Goal: Complete application form: Complete application form

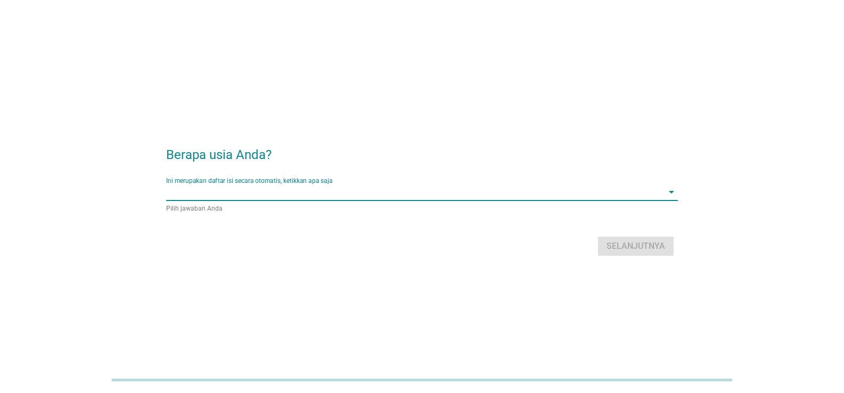
drag, startPoint x: 179, startPoint y: 189, endPoint x: 180, endPoint y: 195, distance: 6.6
click at [179, 190] on input "Ini merupakan daftar isi secara otomatis, ketikkan apa saja" at bounding box center [414, 192] width 497 height 17
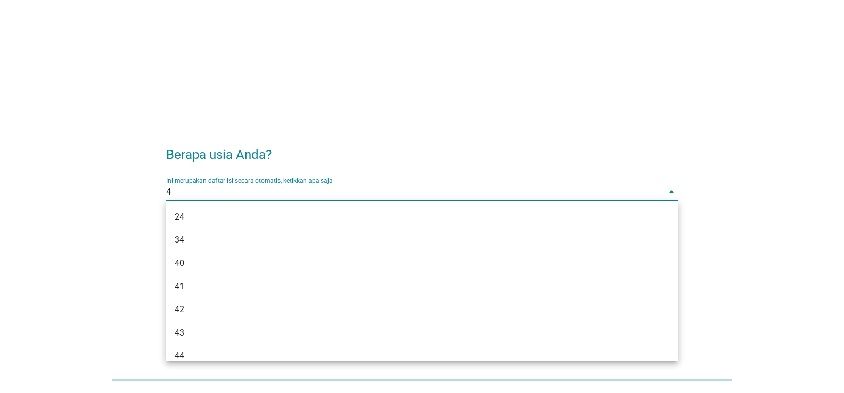
type input "40"
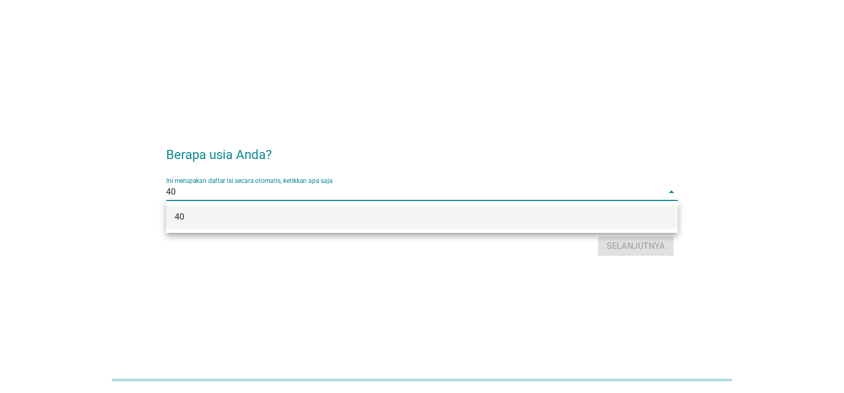
click at [182, 214] on div "40" at bounding box center [402, 217] width 454 height 13
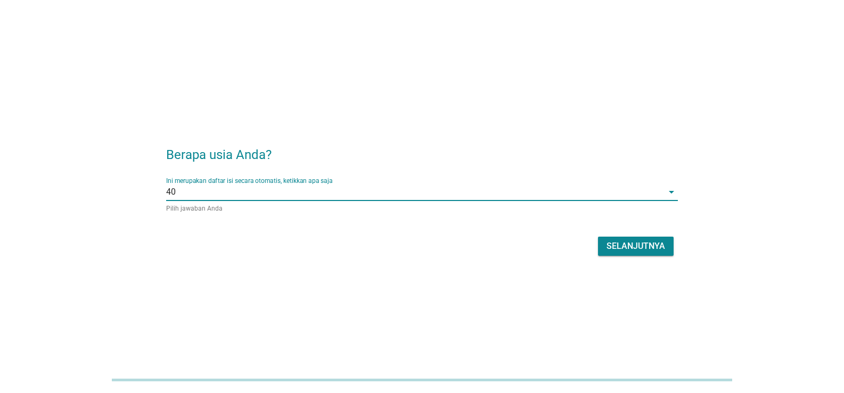
click at [657, 243] on div "Selanjutnya" at bounding box center [635, 246] width 59 height 13
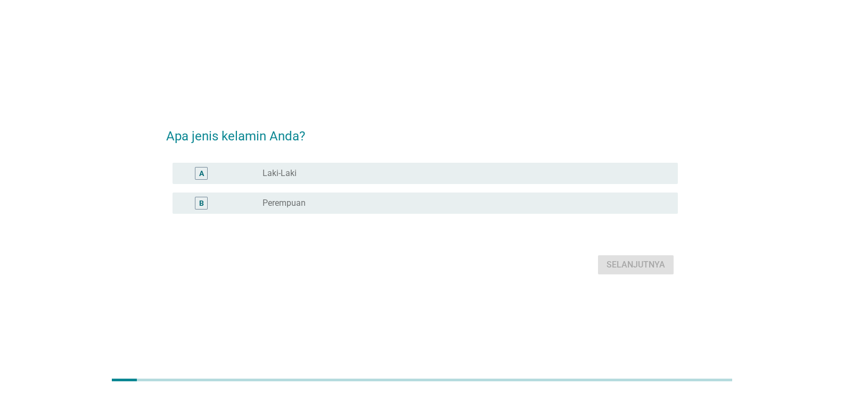
click at [258, 174] on div "A" at bounding box center [221, 173] width 81 height 13
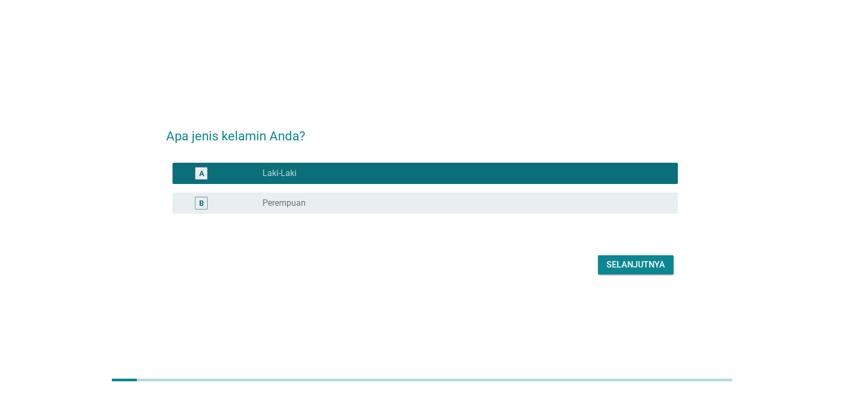
click at [619, 267] on div "Selanjutnya" at bounding box center [635, 265] width 59 height 13
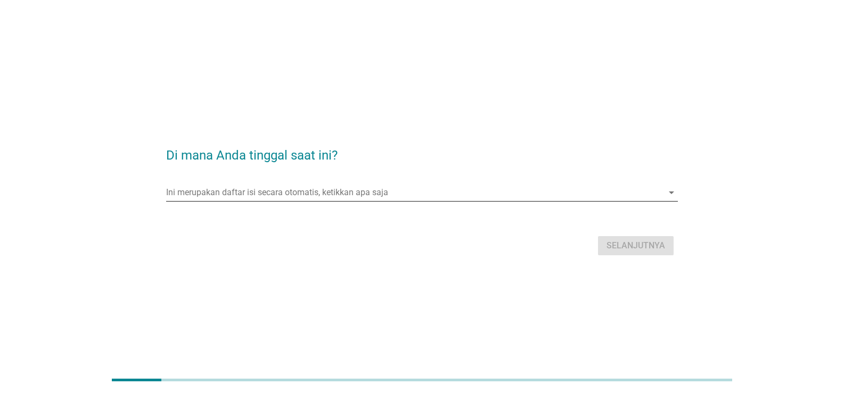
click at [324, 199] on input "Ini merupakan daftar isi secara otomatis, ketikkan apa saja" at bounding box center [414, 192] width 497 height 17
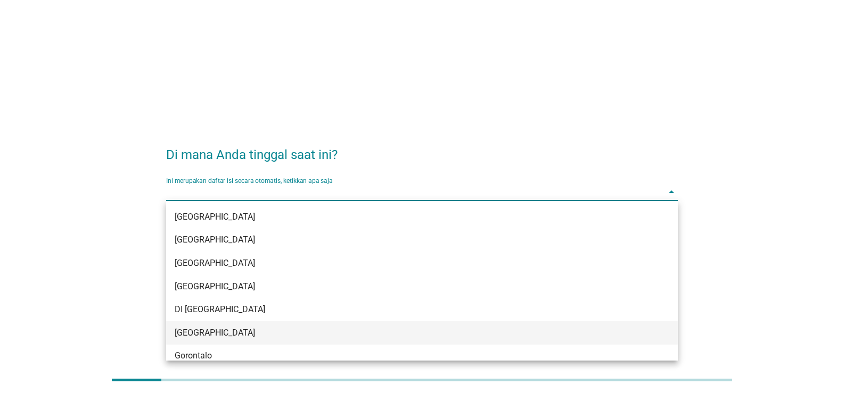
click at [217, 333] on div "[GEOGRAPHIC_DATA]" at bounding box center [402, 333] width 454 height 13
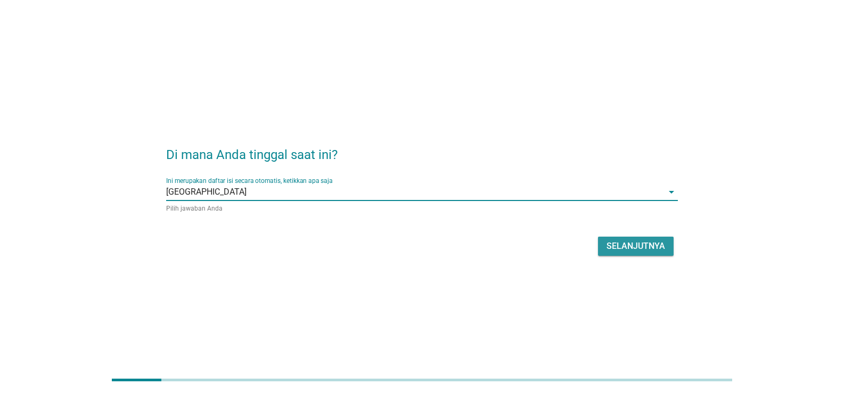
click at [648, 245] on div "Selanjutnya" at bounding box center [635, 246] width 59 height 13
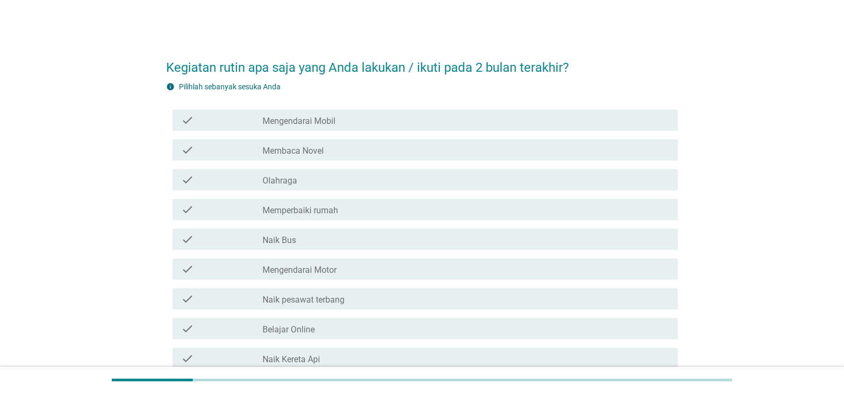
click at [332, 268] on label "Mengendarai Motor" at bounding box center [299, 270] width 74 height 11
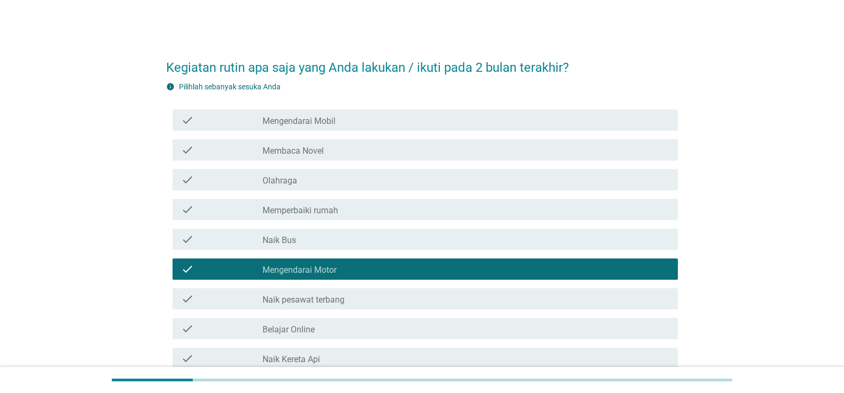
scroll to position [106, 0]
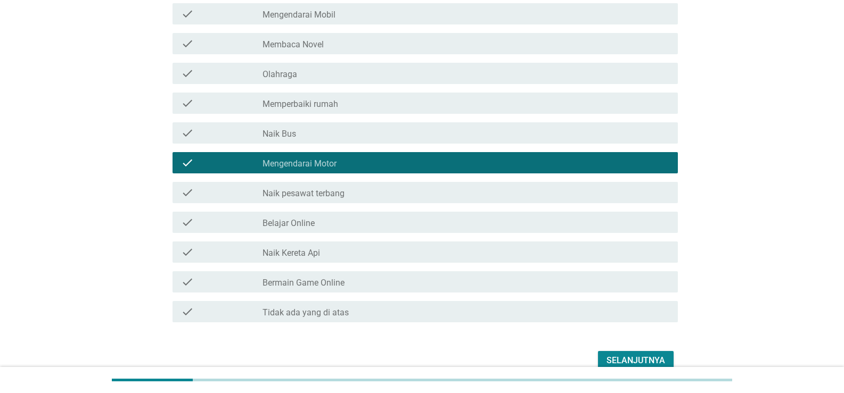
click at [306, 231] on div "check check_box_outline_blank Belajar Online" at bounding box center [424, 222] width 505 height 21
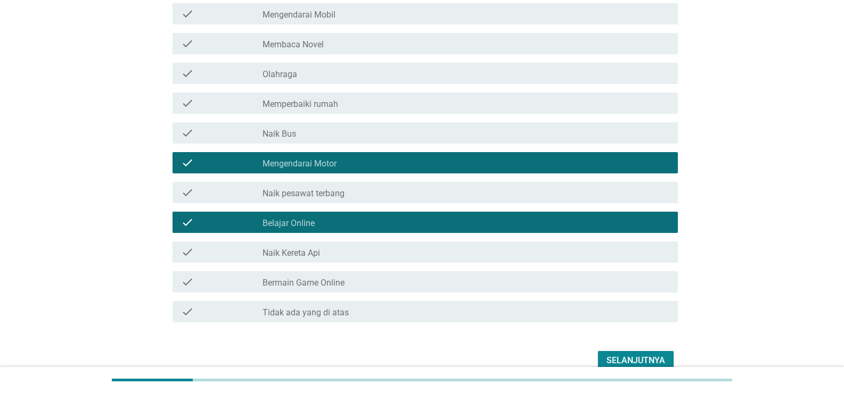
click at [636, 366] on div "Selanjutnya" at bounding box center [635, 361] width 59 height 13
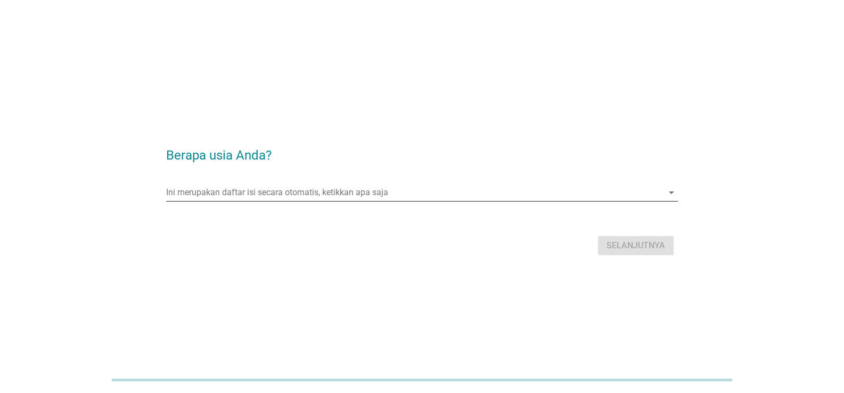
click at [207, 195] on input "Ini merupakan daftar isi secara otomatis, ketikkan apa saja" at bounding box center [414, 192] width 497 height 17
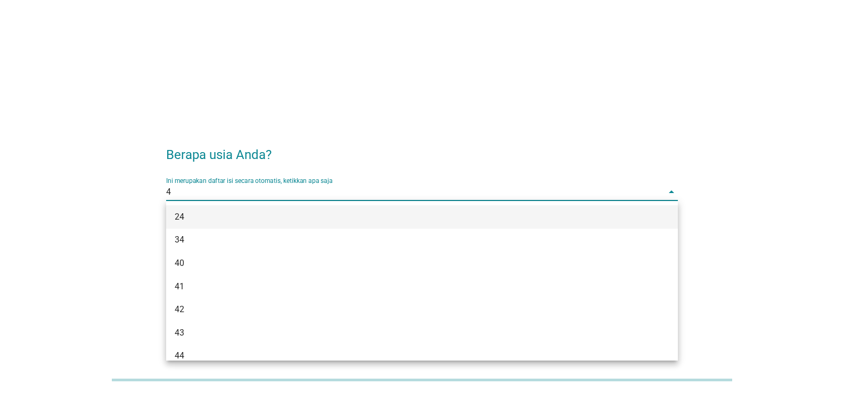
type input "40"
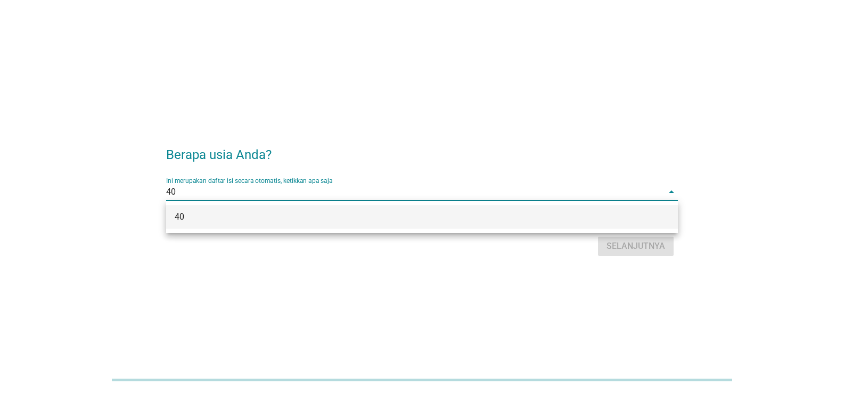
click at [189, 223] on div "40" at bounding box center [422, 216] width 512 height 23
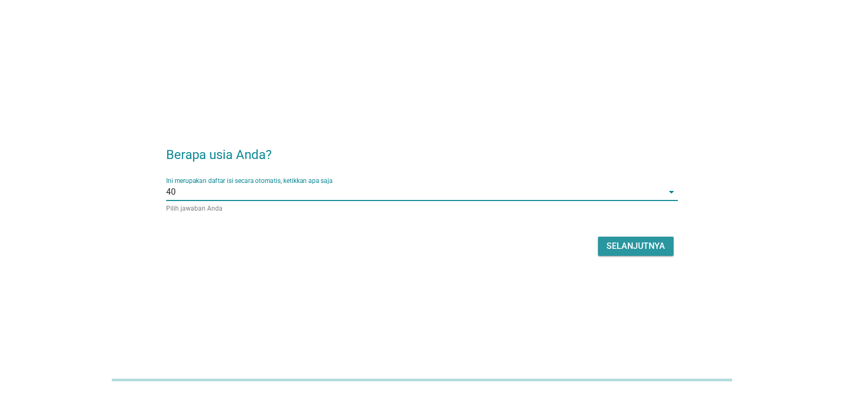
click at [617, 241] on div "Selanjutnya" at bounding box center [635, 246] width 59 height 13
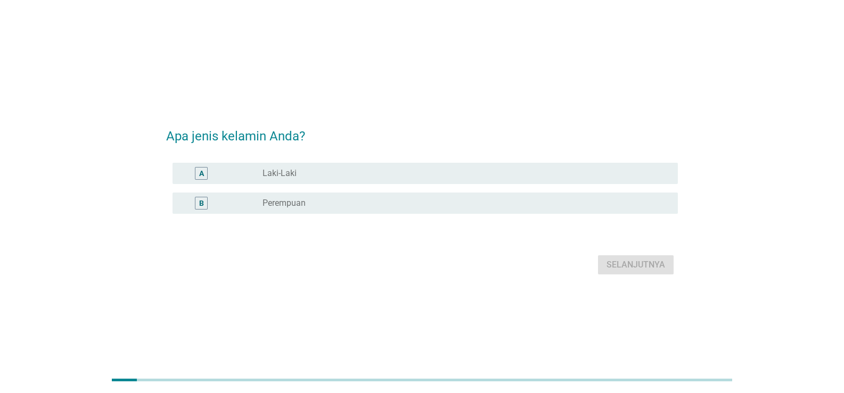
click at [249, 172] on div "A" at bounding box center [221, 173] width 81 height 13
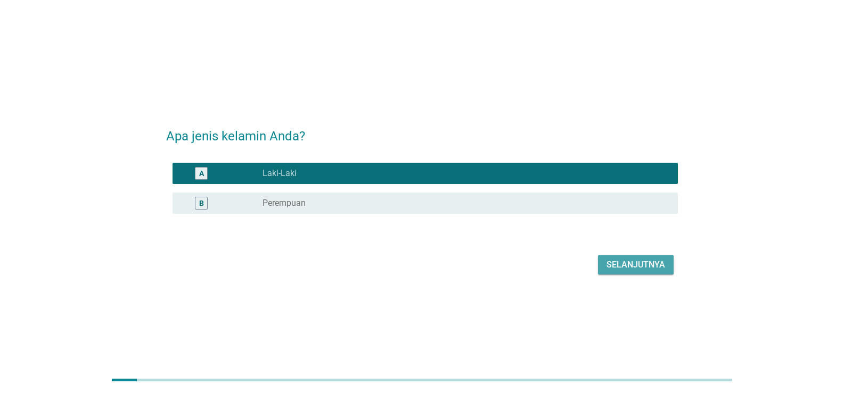
click at [616, 269] on div "Selanjutnya" at bounding box center [635, 265] width 59 height 13
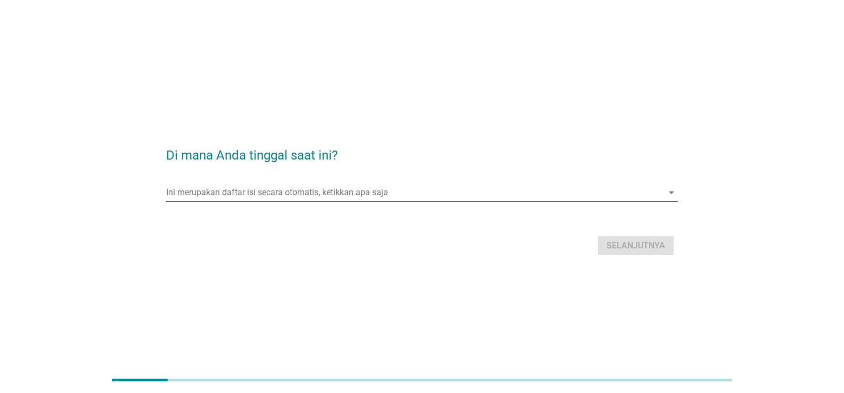
click at [238, 192] on input "Ini merupakan daftar isi secara otomatis, ketikkan apa saja" at bounding box center [414, 192] width 497 height 17
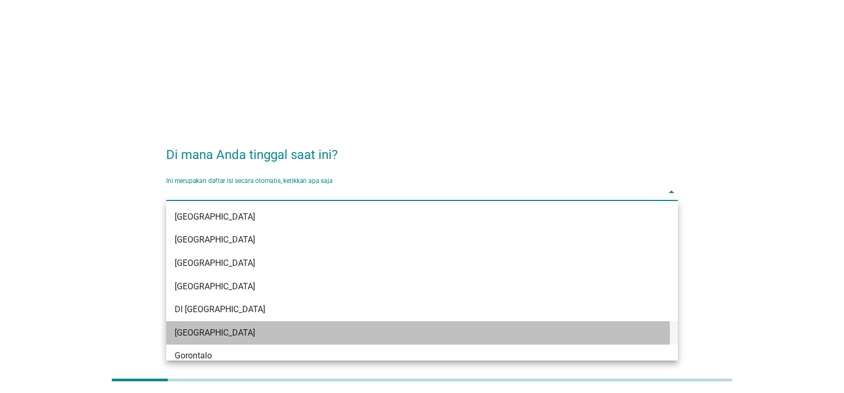
click at [219, 332] on div "[GEOGRAPHIC_DATA]" at bounding box center [402, 333] width 454 height 13
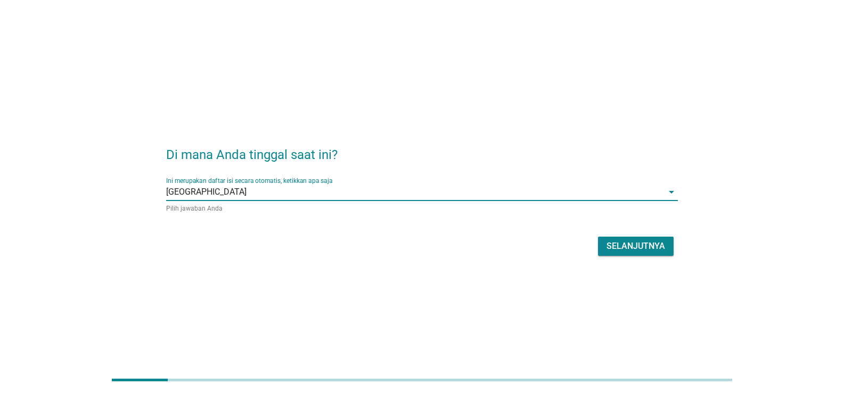
click at [638, 245] on div "Selanjutnya" at bounding box center [635, 246] width 59 height 13
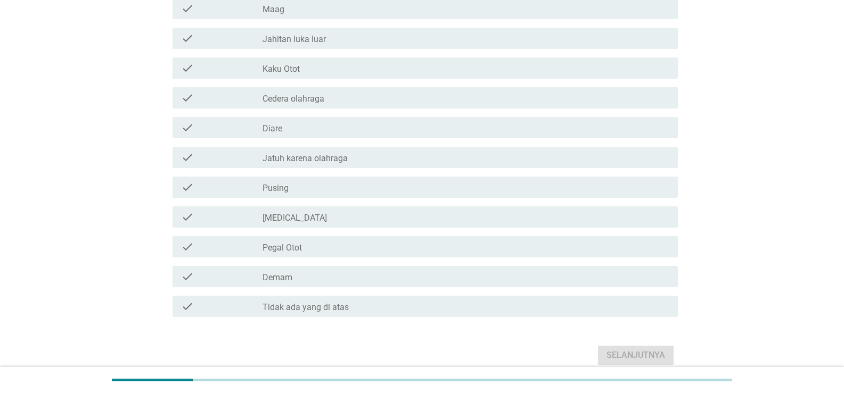
scroll to position [160, 0]
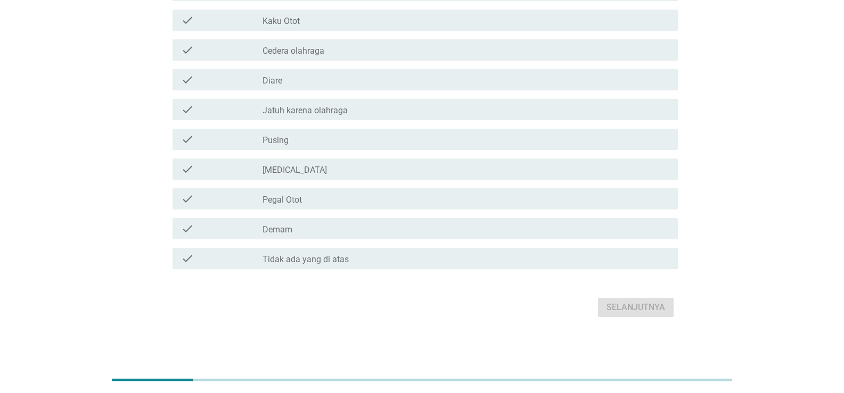
click at [302, 264] on label "Tidak ada yang di atas" at bounding box center [305, 259] width 86 height 11
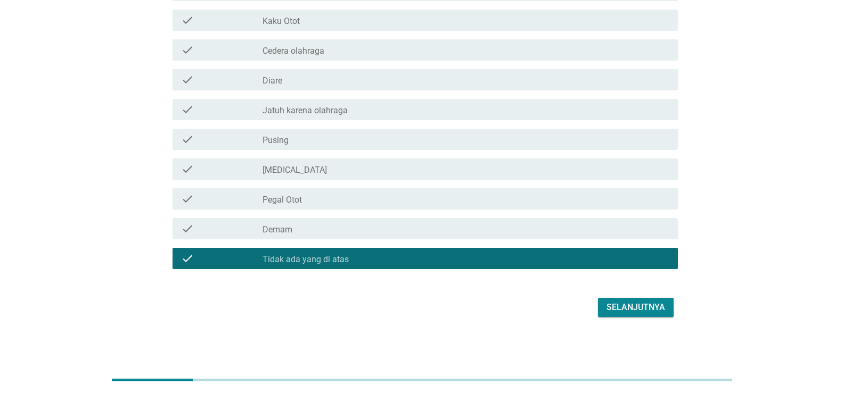
click at [622, 305] on div "Selanjutnya" at bounding box center [635, 307] width 59 height 13
